Goal: Navigation & Orientation: Go to known website

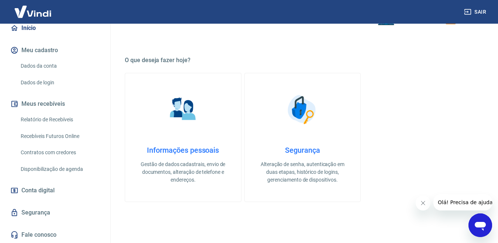
scroll to position [440, 0]
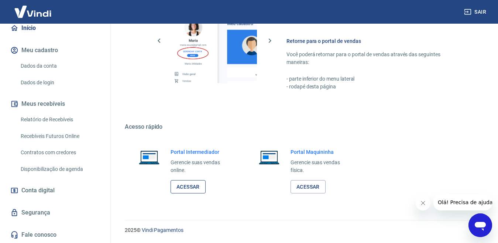
click at [181, 186] on link "Acessar" at bounding box center [188, 187] width 35 height 14
